Goal: Transaction & Acquisition: Purchase product/service

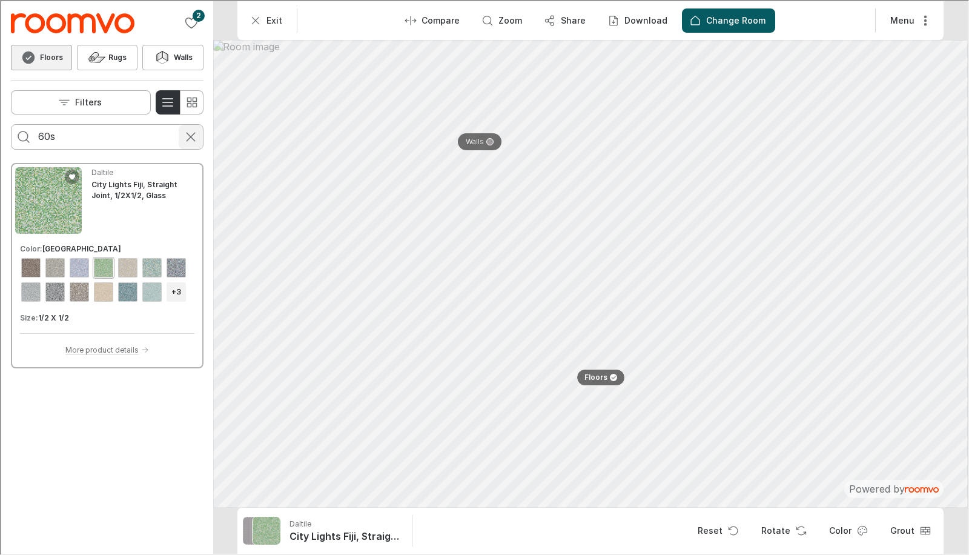
click at [190, 135] on line "Cancel search" at bounding box center [189, 135] width 8 height 8
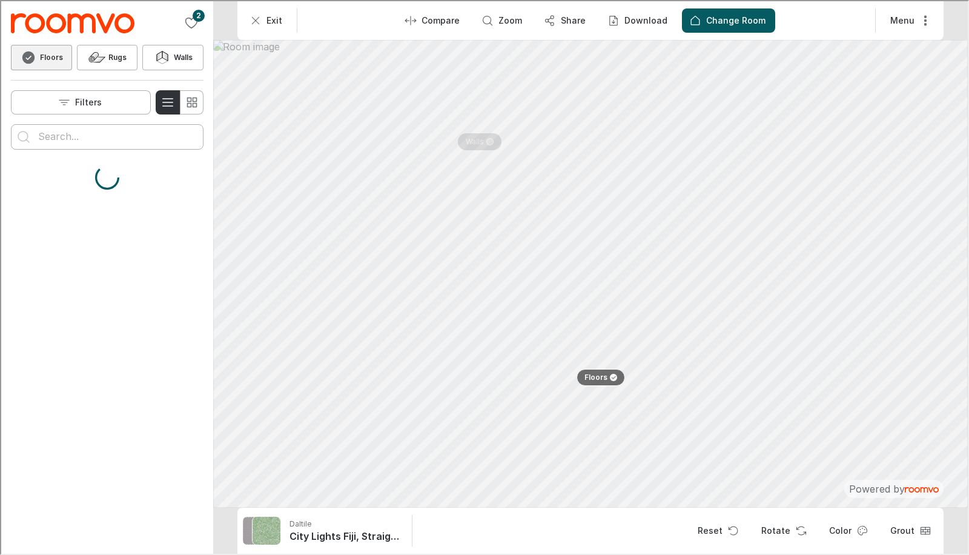
click at [85, 138] on input "Enter products to search for" at bounding box center [106, 135] width 138 height 19
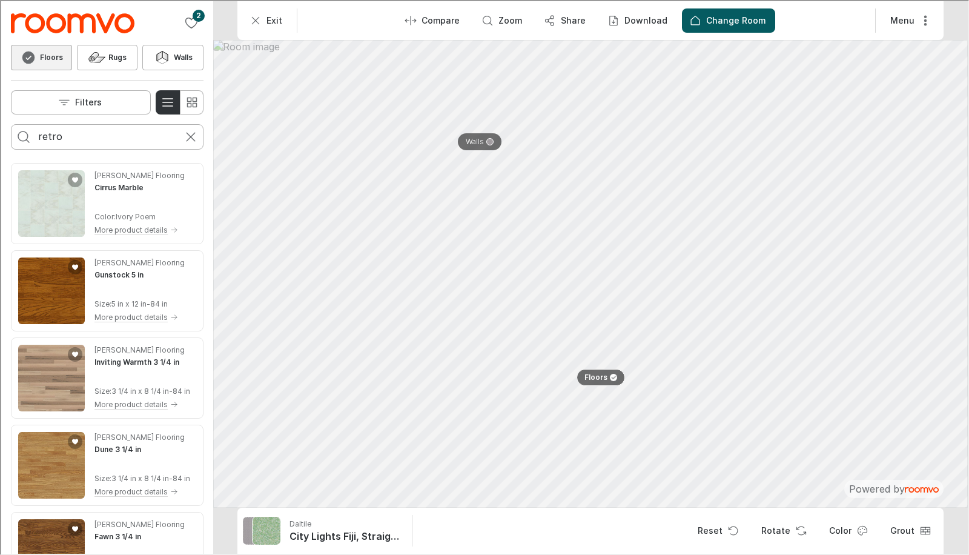
click at [10, 124] on button "Search for products" at bounding box center [22, 136] width 24 height 24
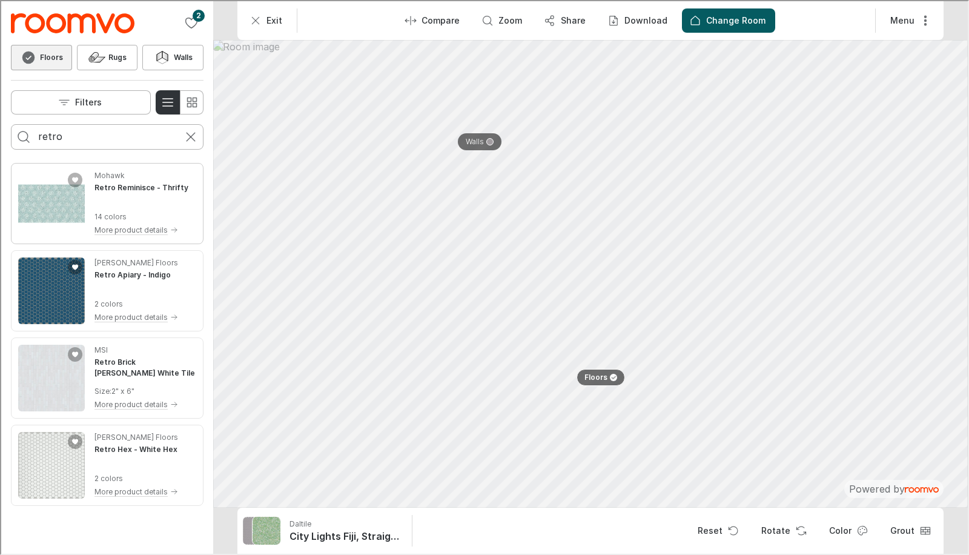
click at [61, 199] on img "See Retro Reminisce in the room" at bounding box center [50, 202] width 67 height 67
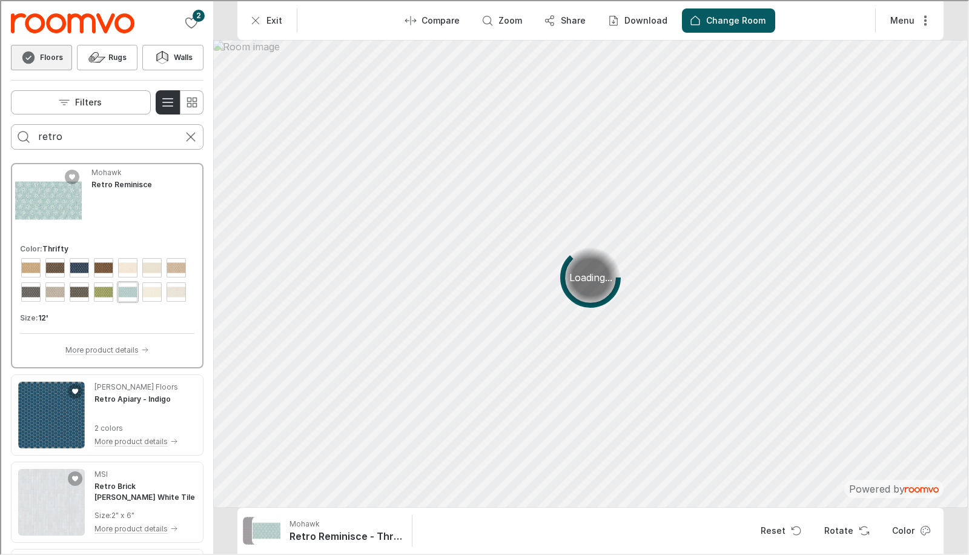
click at [99, 295] on div "View color format Rodeo Drive" at bounding box center [102, 290] width 19 height 19
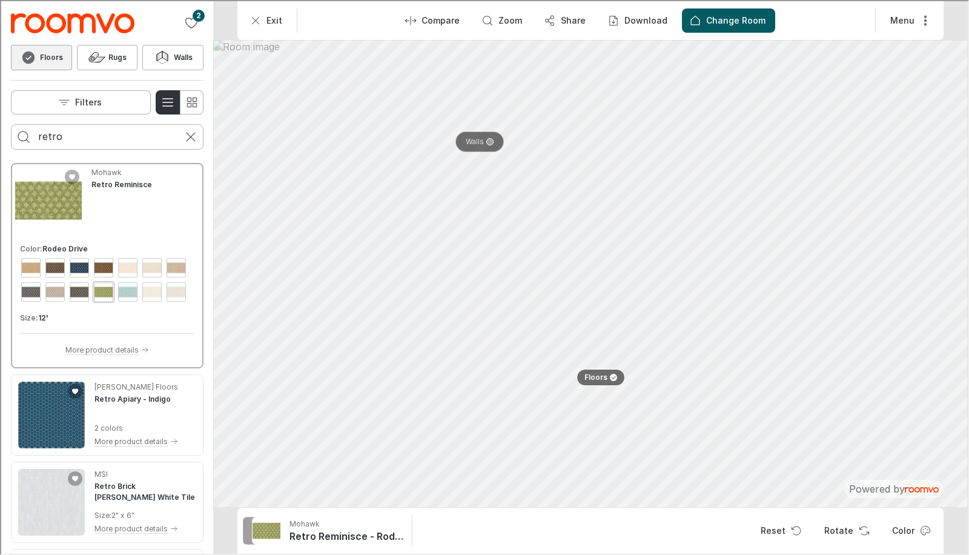
click at [476, 139] on p "Walls" at bounding box center [474, 141] width 18 height 10
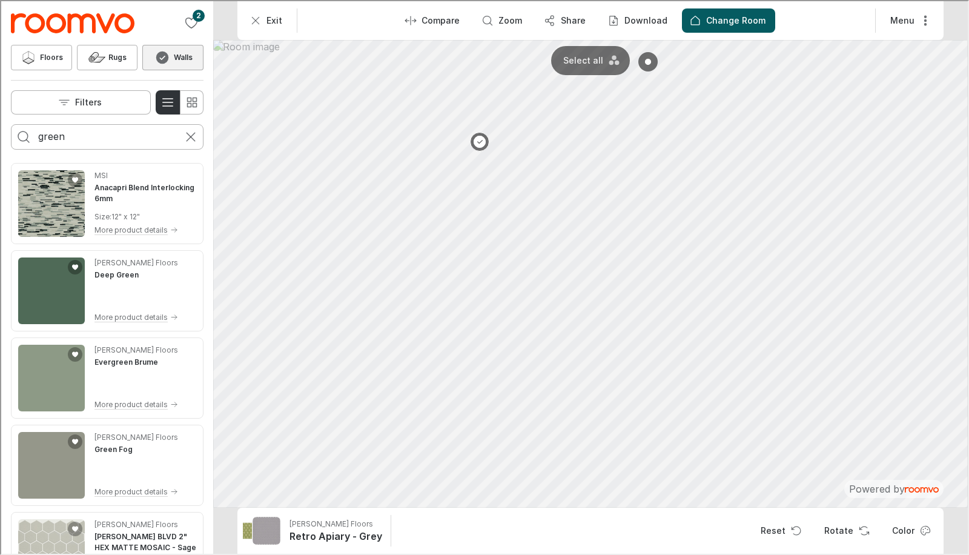
drag, startPoint x: 107, startPoint y: 137, endPoint x: 104, endPoint y: 130, distance: 7.3
click at [104, 130] on input "green" at bounding box center [106, 135] width 138 height 19
type input "g"
type input "paint"
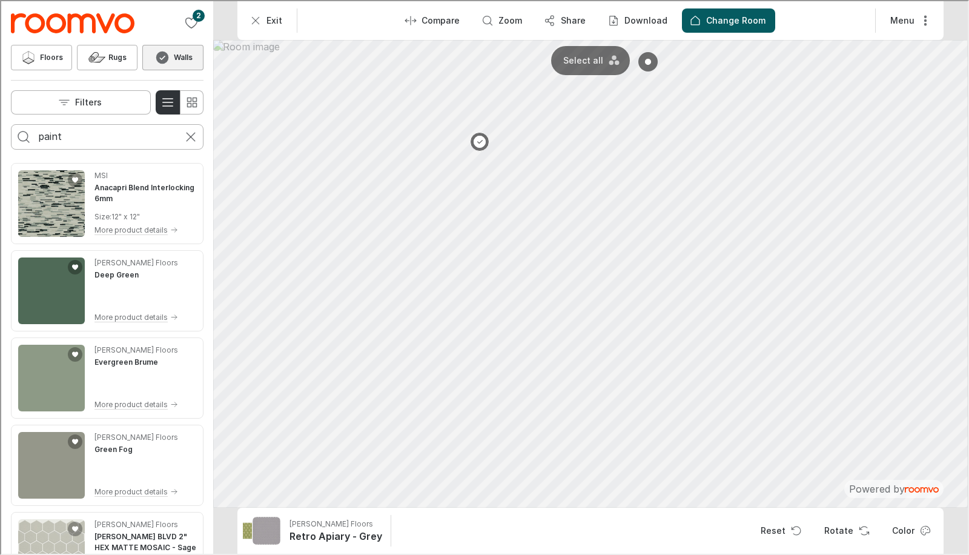
click at [10, 124] on button "Search for products" at bounding box center [22, 136] width 24 height 24
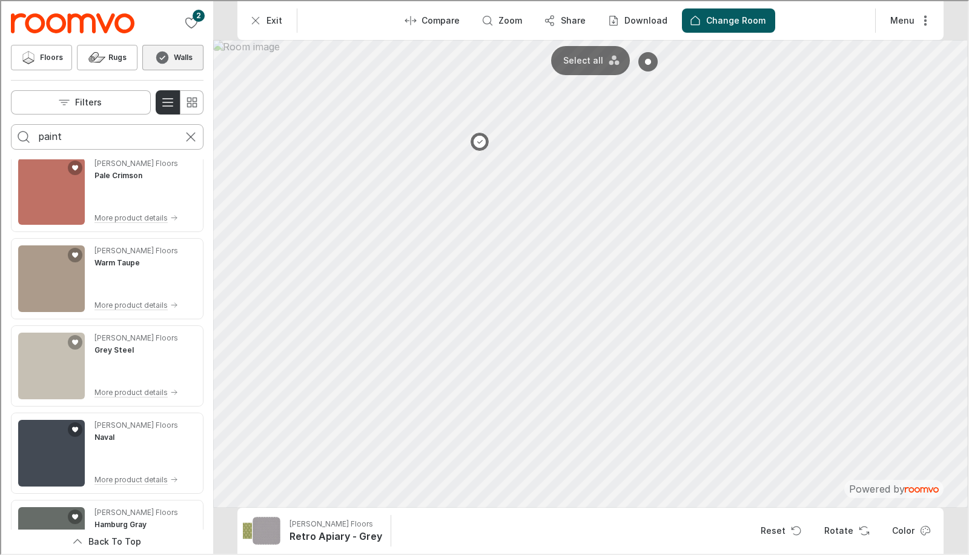
scroll to position [538, 0]
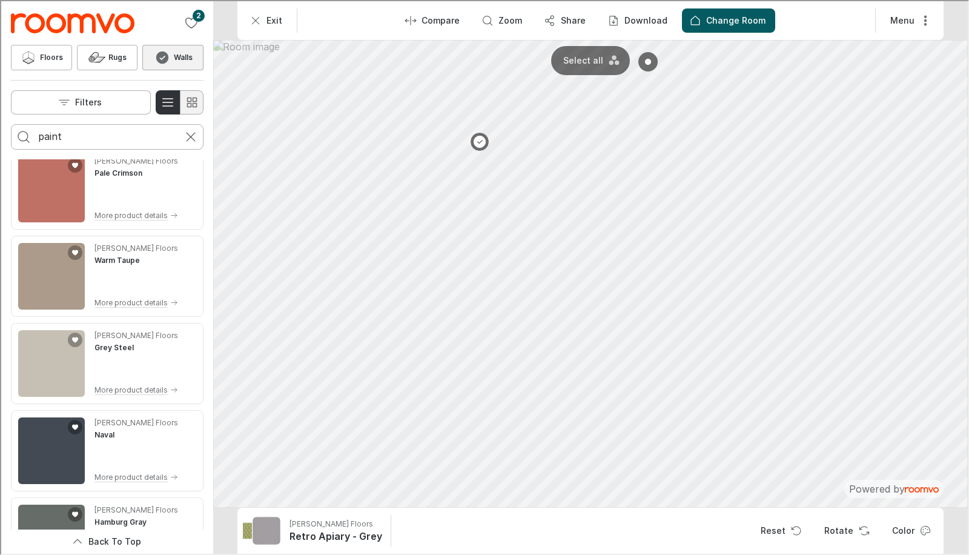
click at [191, 103] on icon "Switch to simple view" at bounding box center [191, 101] width 15 height 15
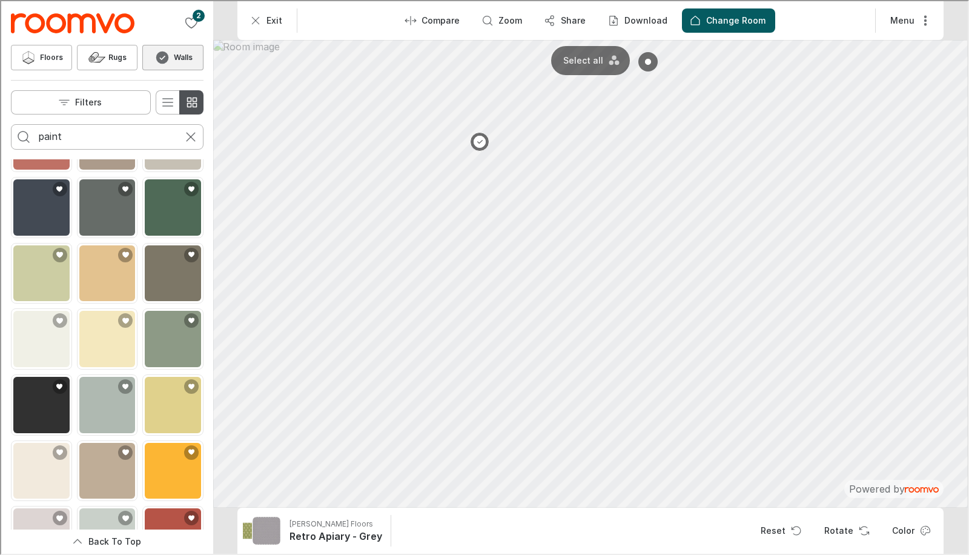
scroll to position [194, 0]
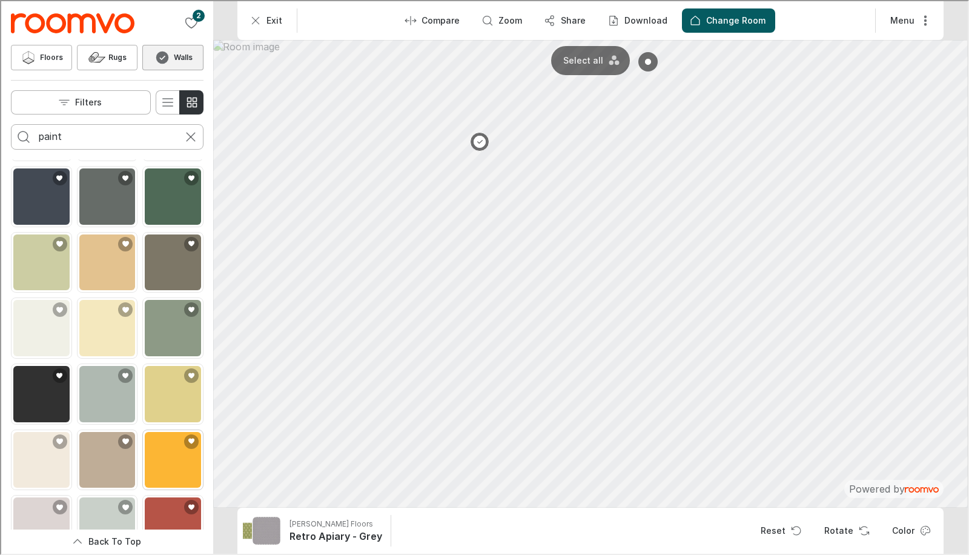
click at [158, 431] on img "See Cadmium Yellow in the room" at bounding box center [172, 459] width 56 height 56
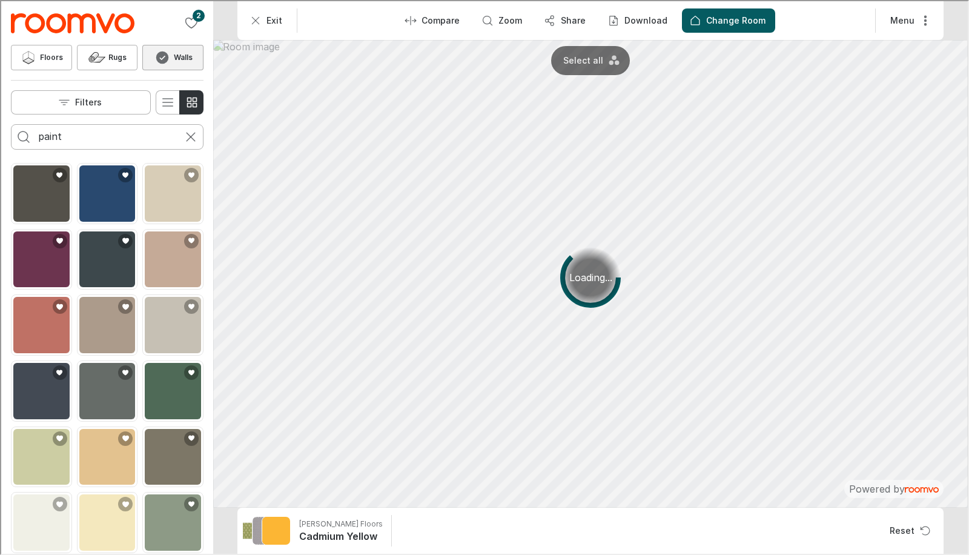
scroll to position [0, 0]
click at [648, 65] on button at bounding box center [647, 61] width 24 height 24
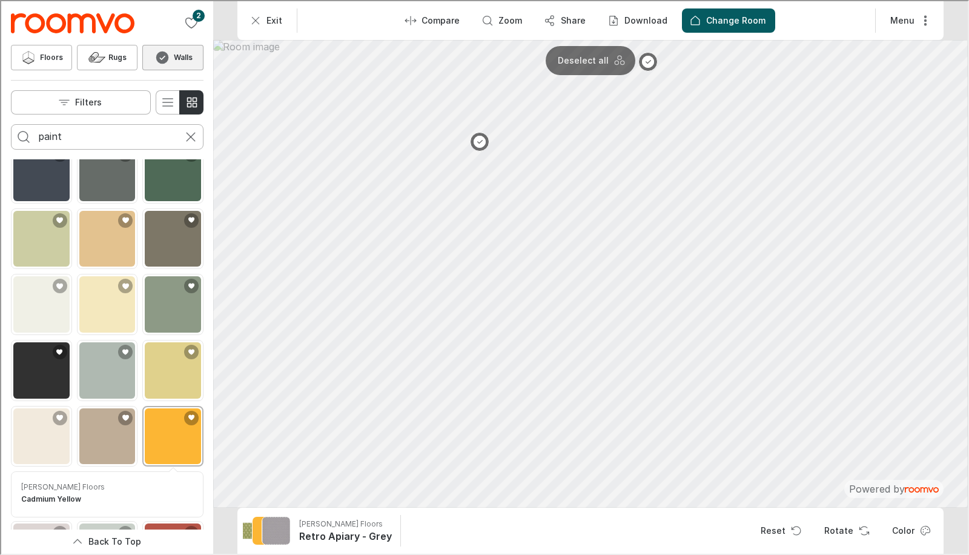
click at [161, 416] on img "See Cadmium Yellow in the room" at bounding box center [172, 435] width 56 height 56
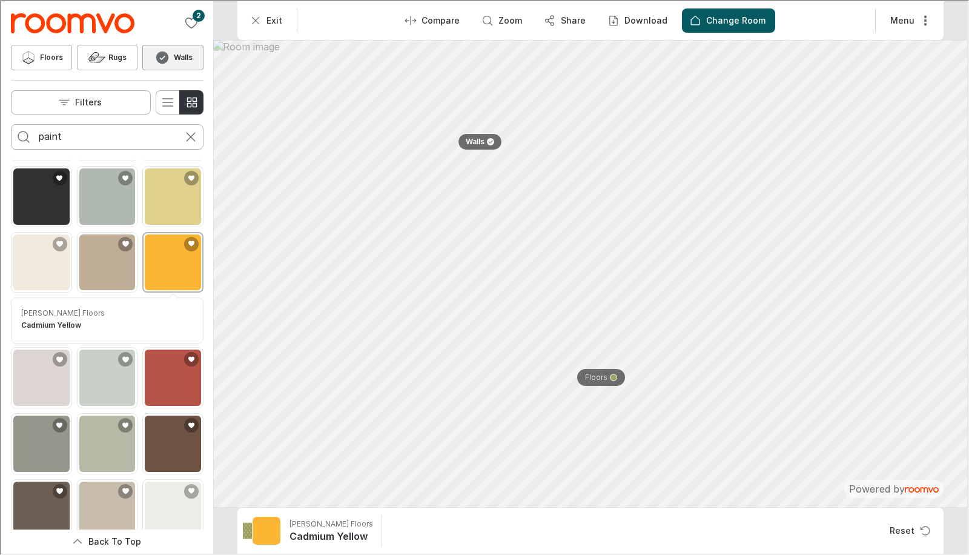
scroll to position [430, 0]
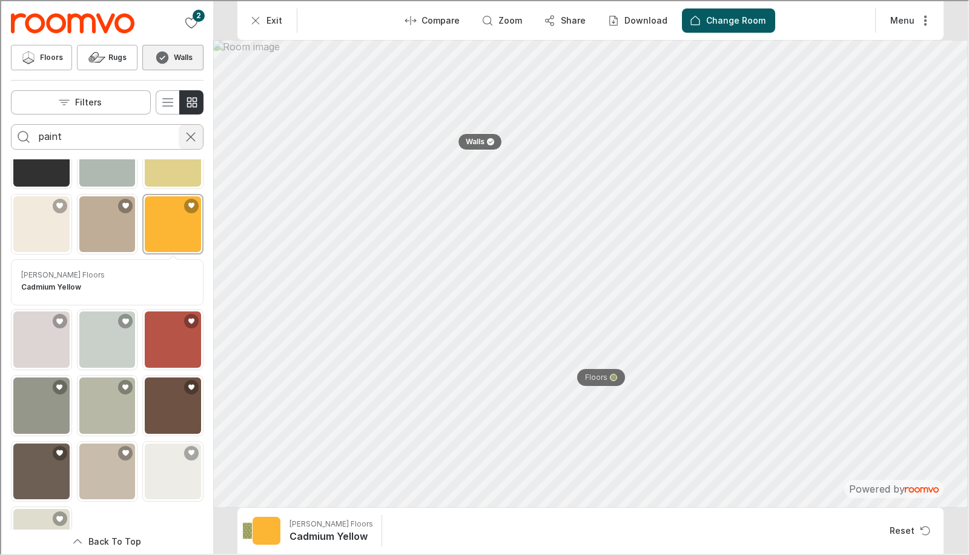
click at [190, 134] on line "Cancel search" at bounding box center [189, 135] width 8 height 8
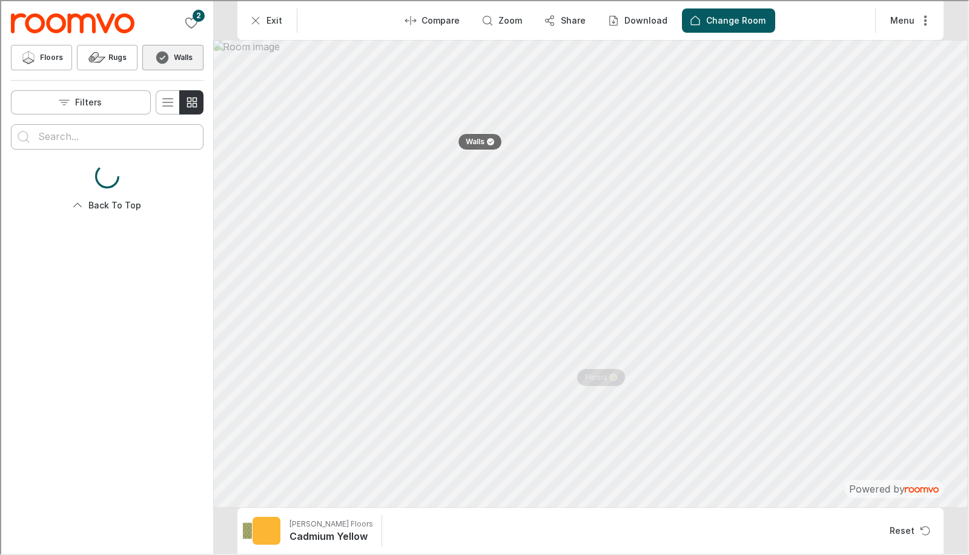
scroll to position [0, 0]
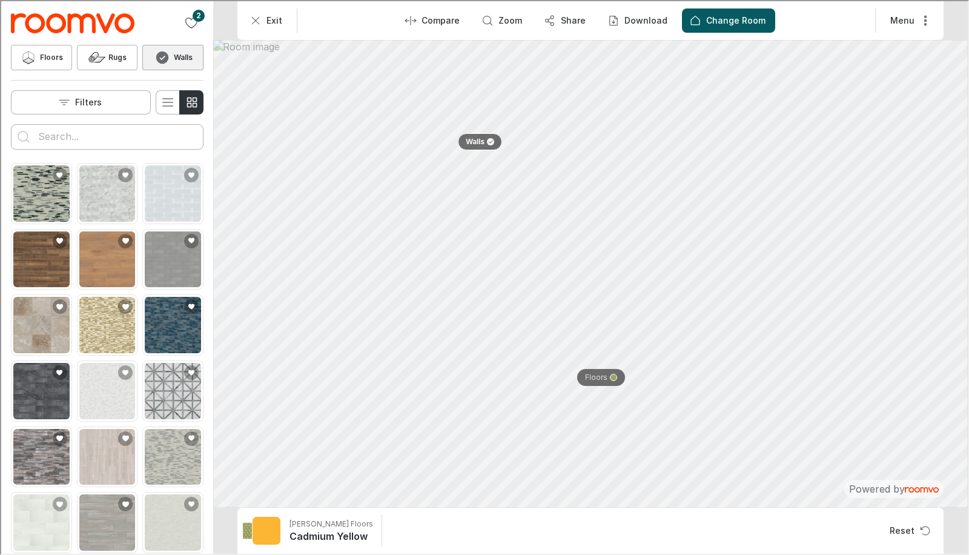
click at [64, 130] on input "Enter products to search for" at bounding box center [106, 135] width 138 height 19
click at [10, 124] on button "Search for products" at bounding box center [22, 136] width 24 height 24
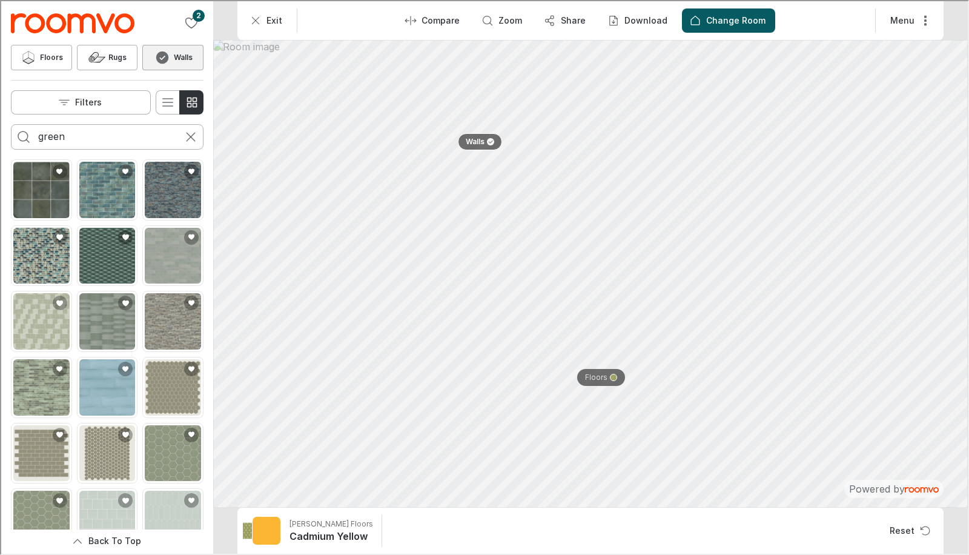
scroll to position [818, 0]
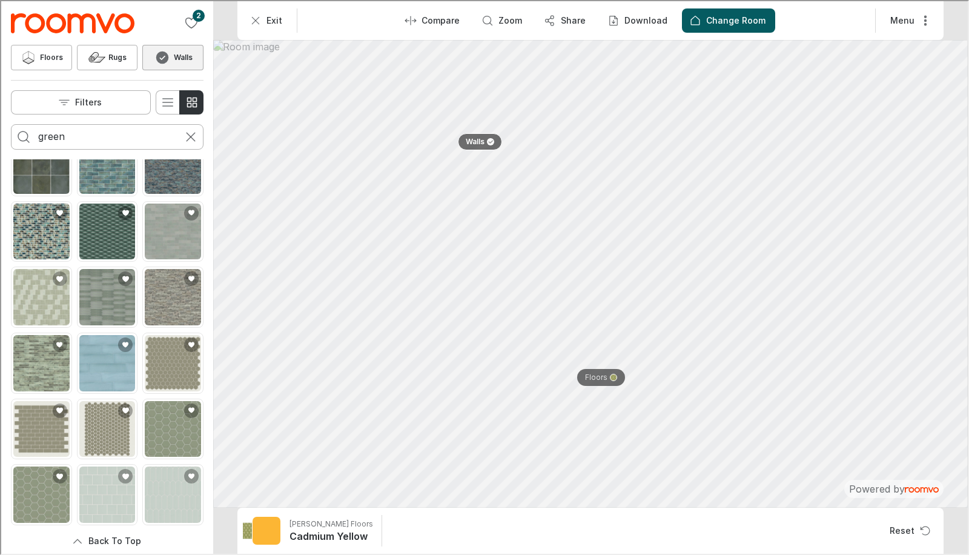
click at [68, 136] on input "green" at bounding box center [106, 135] width 138 height 19
click at [10, 124] on button "Search for products" at bounding box center [22, 136] width 24 height 24
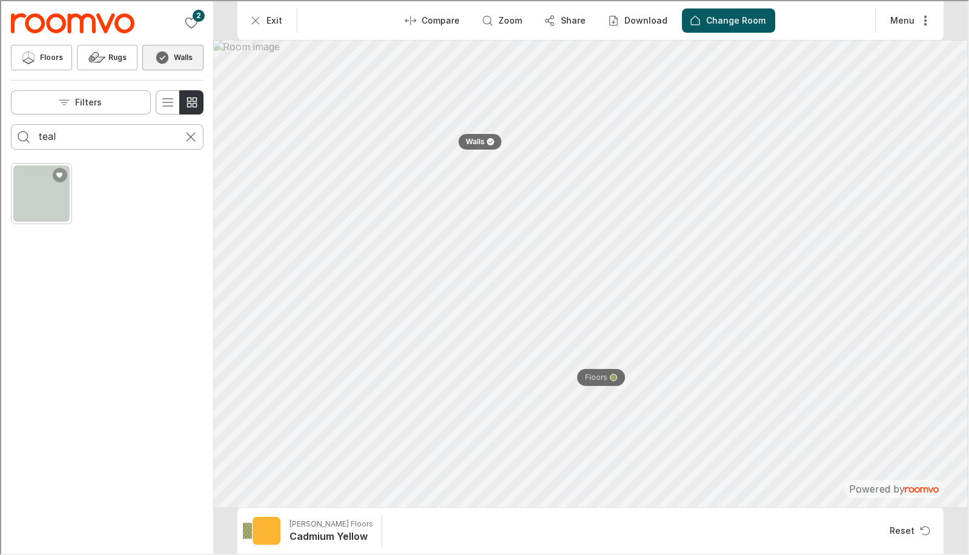
click at [37, 209] on img "See Teal Fog in the room" at bounding box center [40, 192] width 56 height 56
click at [92, 128] on input "teal" at bounding box center [106, 135] width 138 height 19
type input "aqua"
click at [10, 124] on button "Search for products" at bounding box center [22, 136] width 24 height 24
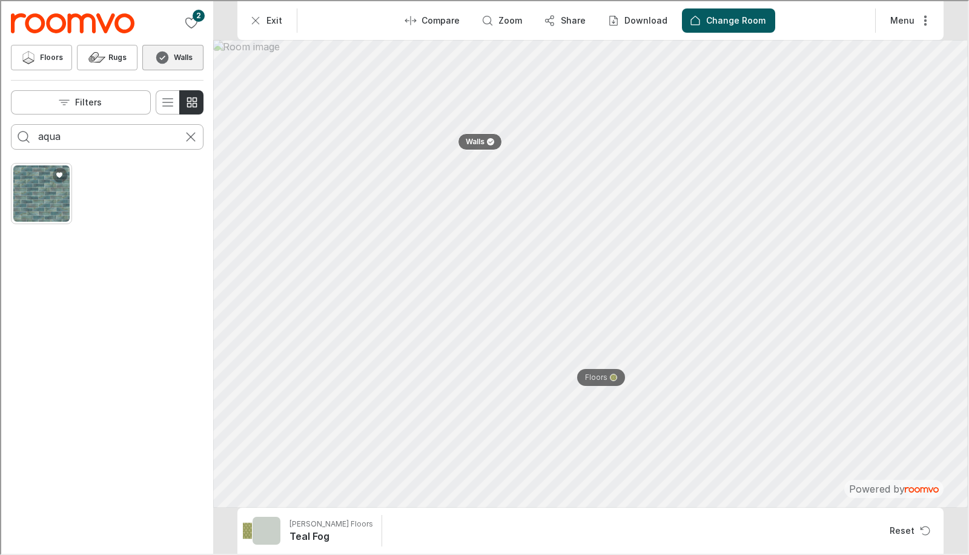
click at [38, 181] on img "See Marza Aqua Subway Tile in the room" at bounding box center [40, 192] width 56 height 56
click at [188, 137] on icon "Cancel search" at bounding box center [189, 135] width 15 height 15
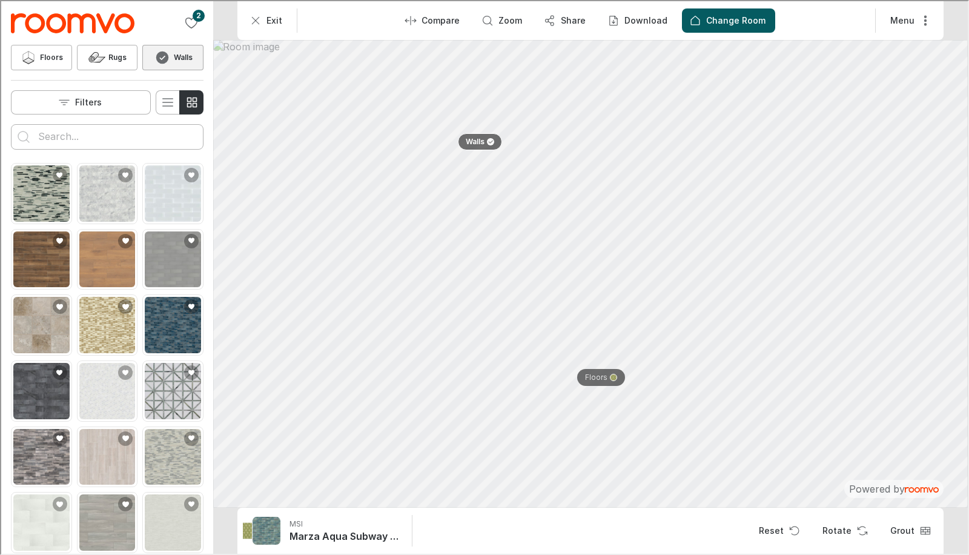
click at [85, 148] on div "2 Floors Rugs Walls Filters" at bounding box center [106, 79] width 212 height 158
click at [77, 134] on input "Enter products to search for" at bounding box center [106, 135] width 138 height 19
type input "paint"
click at [10, 124] on button "Search for products" at bounding box center [22, 136] width 24 height 24
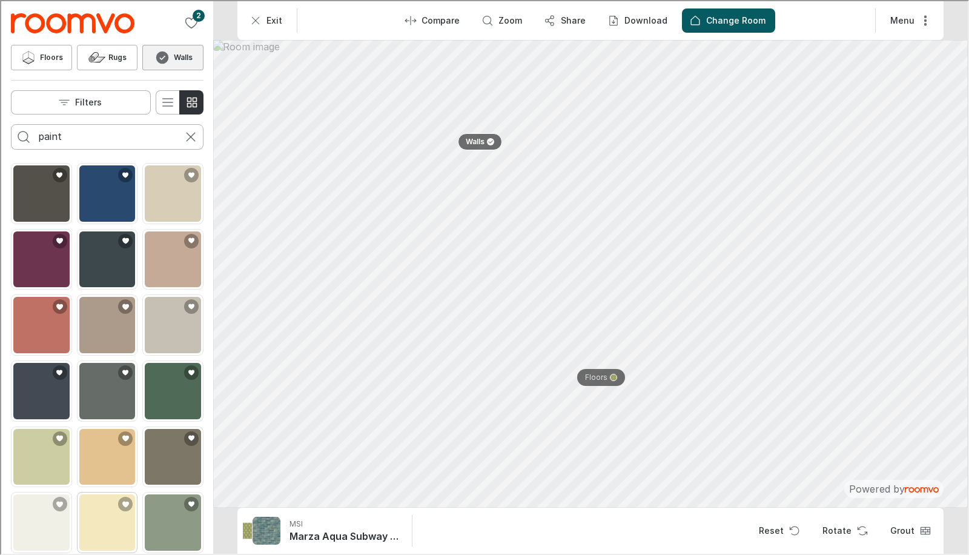
click at [98, 501] on img "See Yolky Mayo in the room" at bounding box center [106, 521] width 56 height 56
